Goal: Navigation & Orientation: Find specific page/section

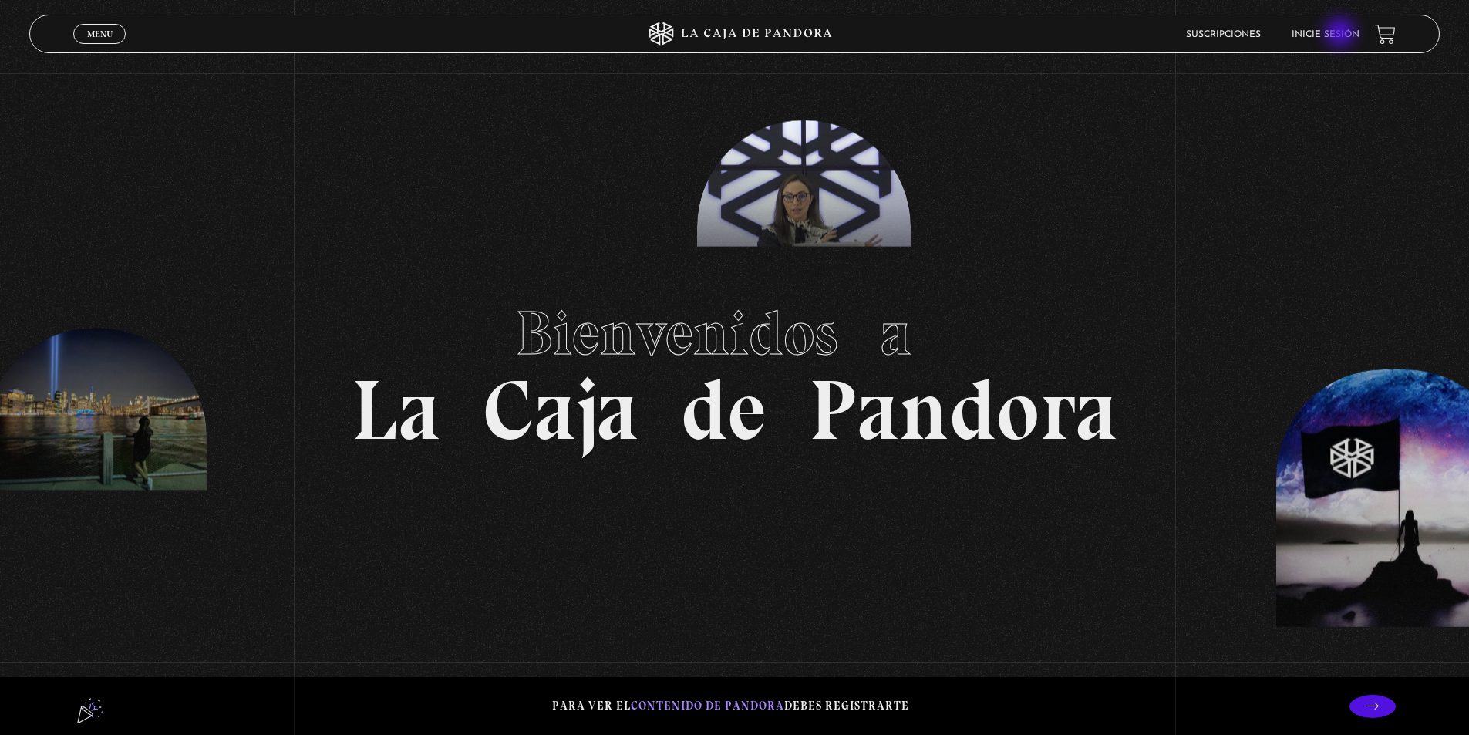
click at [1342, 34] on link "Inicie sesión" at bounding box center [1326, 34] width 68 height 9
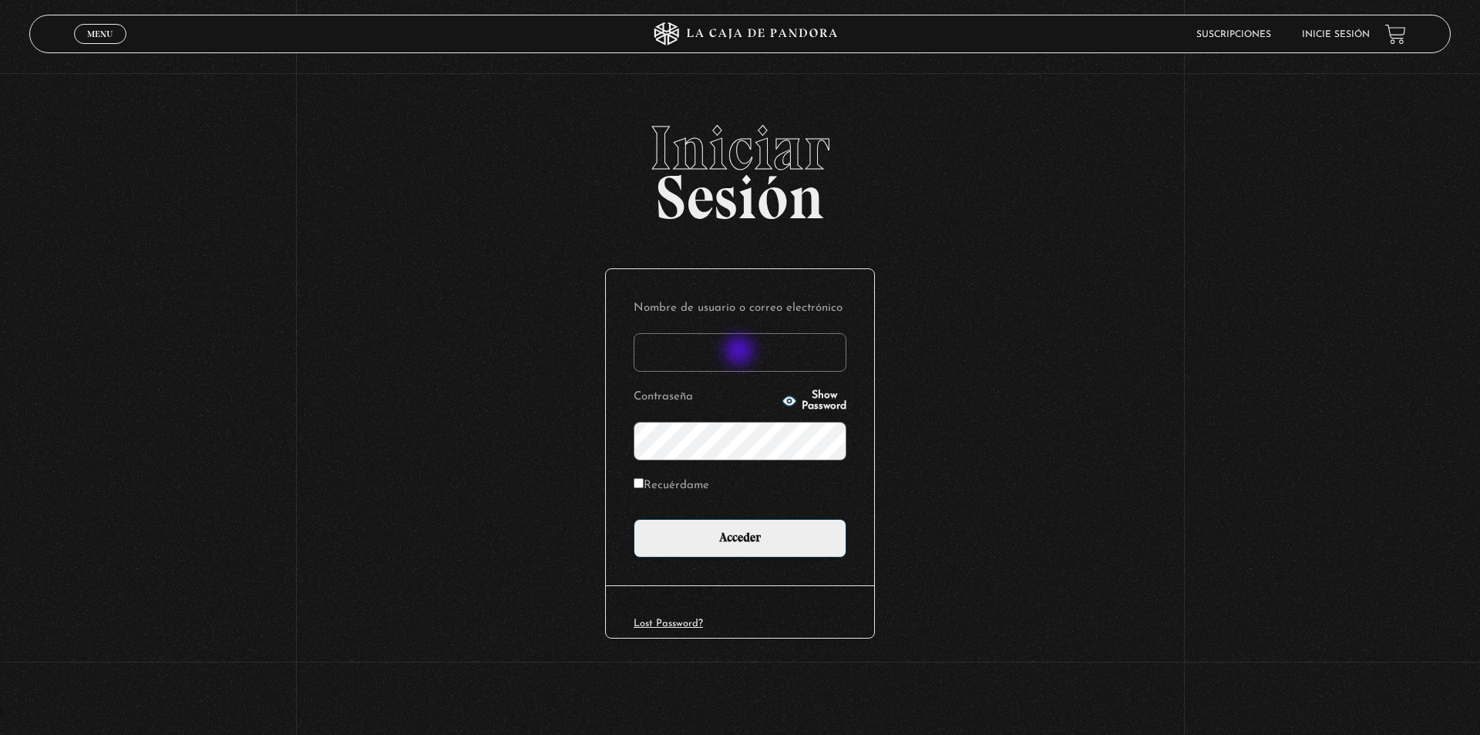
click at [740, 351] on input "Nombre de usuario o correo electrónico" at bounding box center [740, 352] width 213 height 39
type input "meli.sanchezramirez@gmail.com"
click at [634, 519] on input "Acceder" at bounding box center [740, 538] width 213 height 39
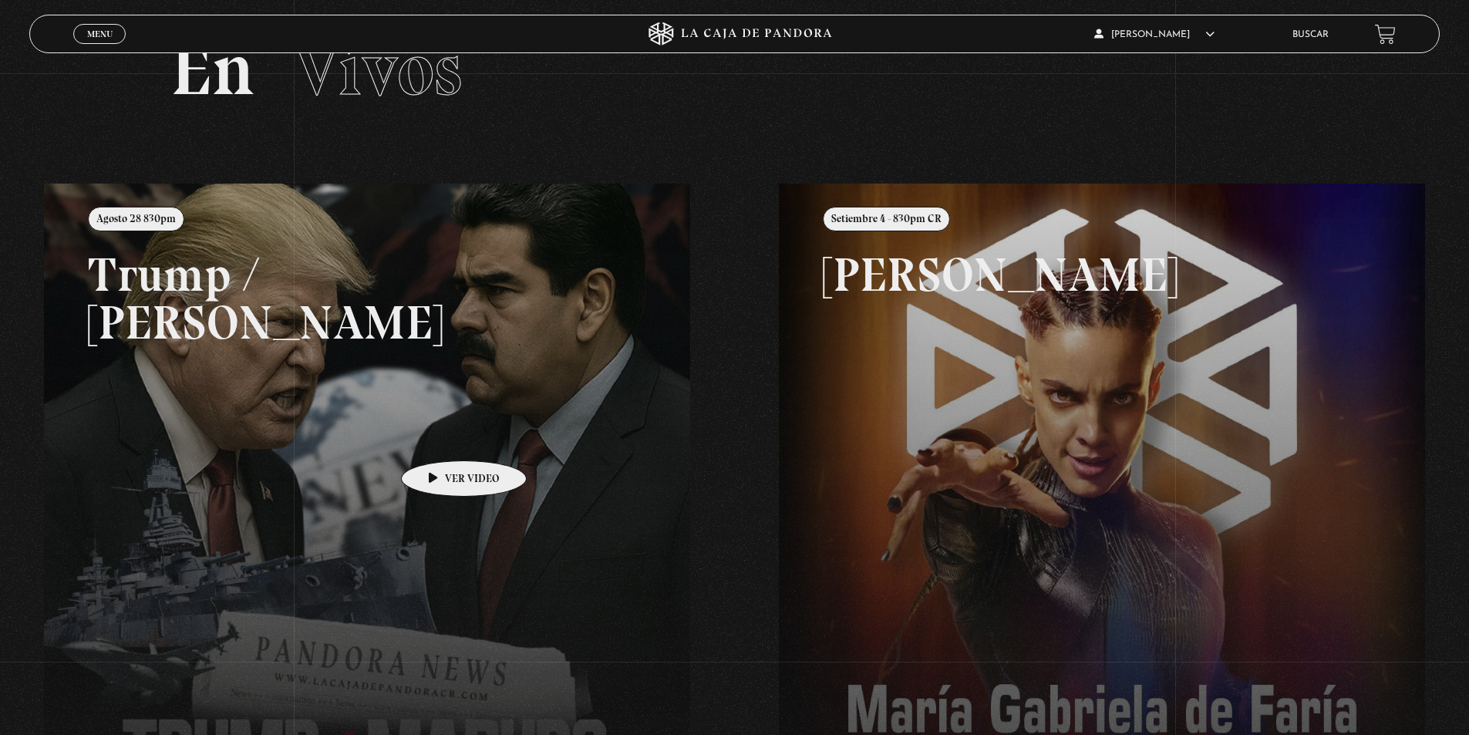
scroll to position [154, 0]
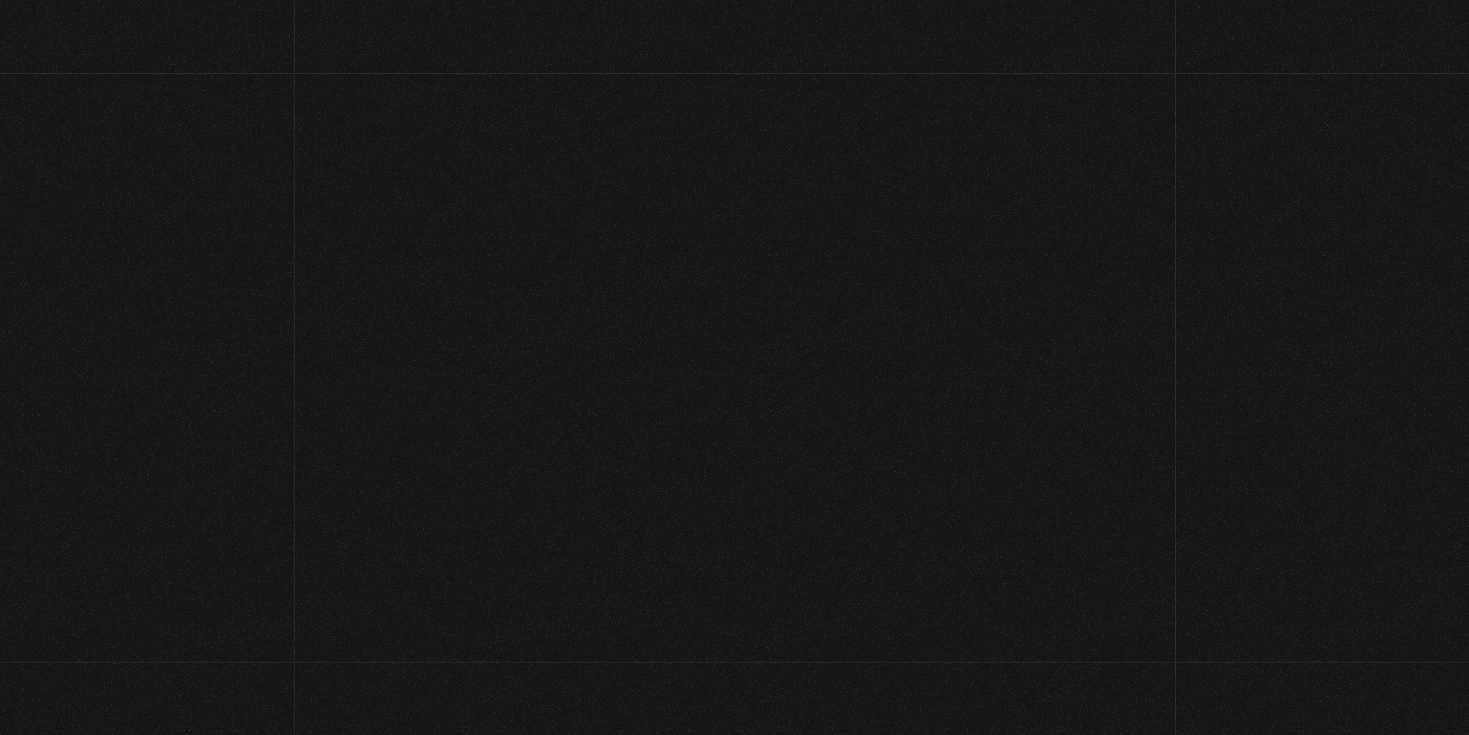
scroll to position [162, 0]
